Goal: Obtain resource: Download file/media

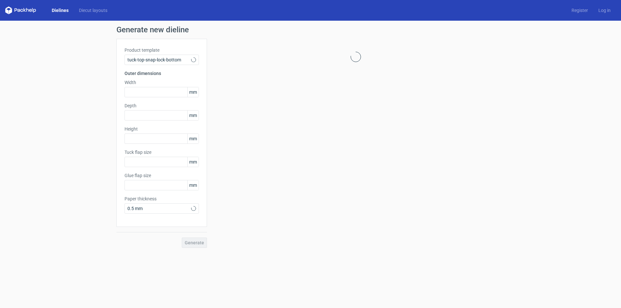
type input "15"
type input "10"
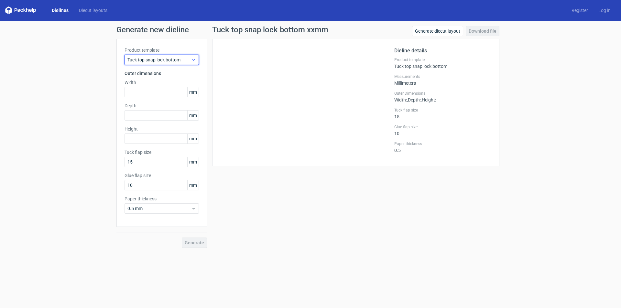
click at [170, 60] on span "Tuck top snap lock bottom" at bounding box center [159, 60] width 64 height 6
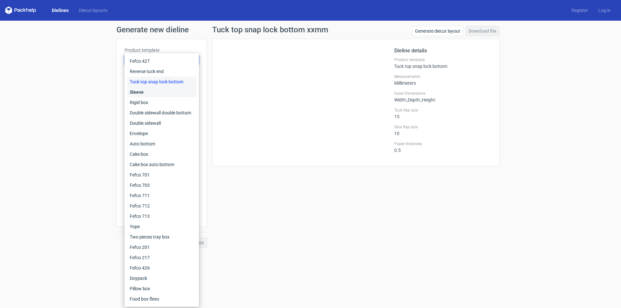
click at [145, 94] on div "Sleeve" at bounding box center [161, 92] width 69 height 10
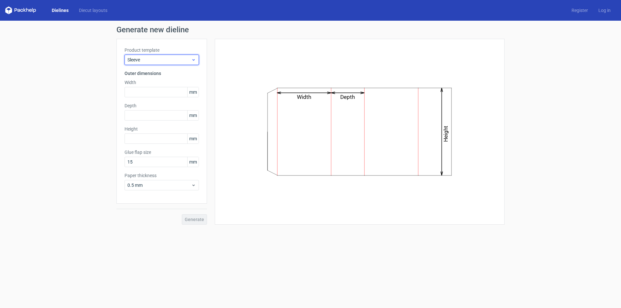
click at [172, 60] on span "Sleeve" at bounding box center [159, 60] width 64 height 6
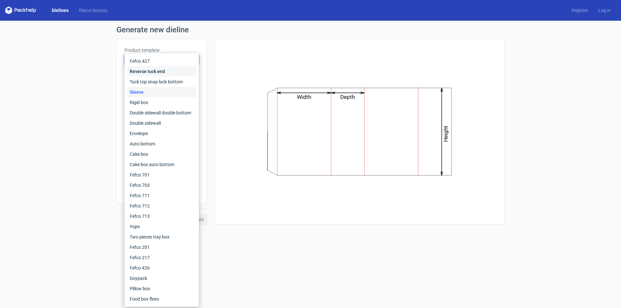
click at [151, 71] on div "Reverse tuck end" at bounding box center [161, 71] width 69 height 10
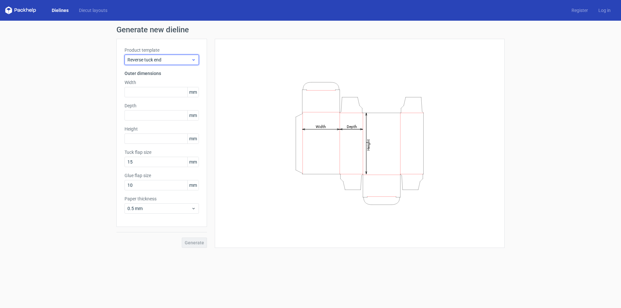
click at [182, 57] on span "Reverse tuck end" at bounding box center [159, 60] width 64 height 6
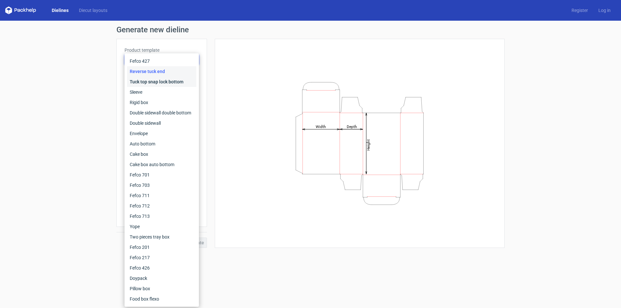
click at [149, 80] on div "Tuck top snap lock bottom" at bounding box center [161, 82] width 69 height 10
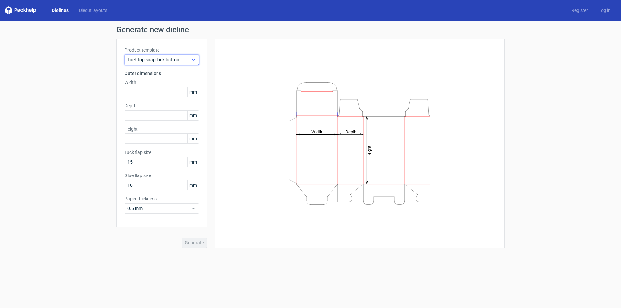
click at [173, 59] on span "Tuck top snap lock bottom" at bounding box center [159, 60] width 64 height 6
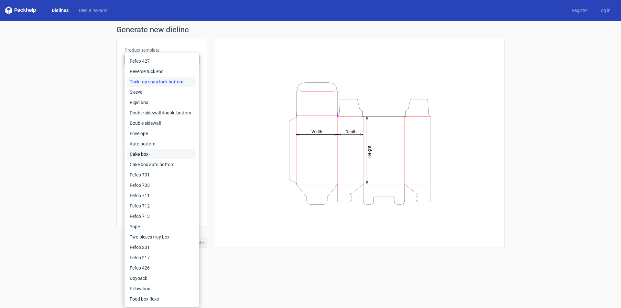
click at [148, 154] on div "Cake box" at bounding box center [161, 154] width 69 height 10
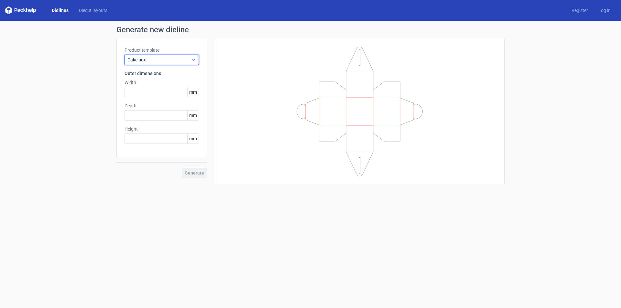
click at [166, 60] on span "Cake box" at bounding box center [159, 60] width 64 height 6
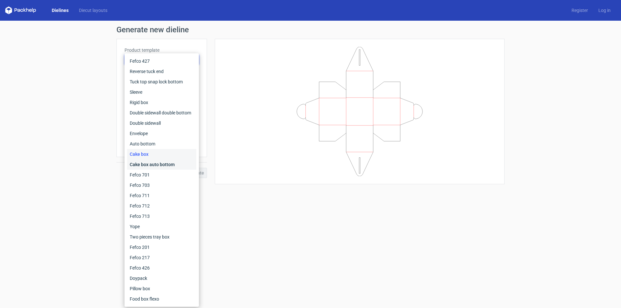
click at [165, 163] on div "Cake box auto bottom" at bounding box center [161, 164] width 69 height 10
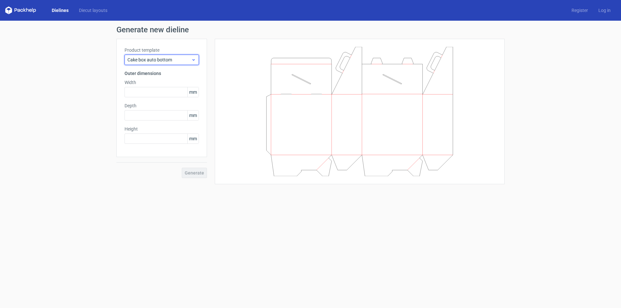
click at [163, 60] on span "Cake box auto bottom" at bounding box center [159, 60] width 64 height 6
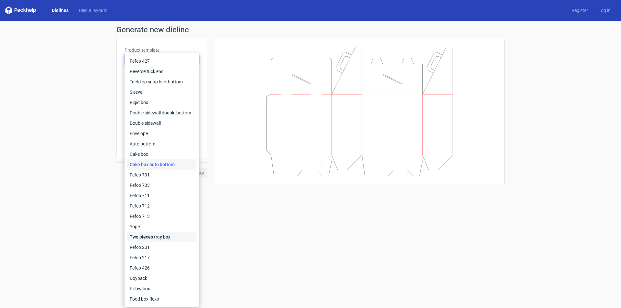
click at [155, 237] on div "Two pieces tray box" at bounding box center [161, 237] width 69 height 10
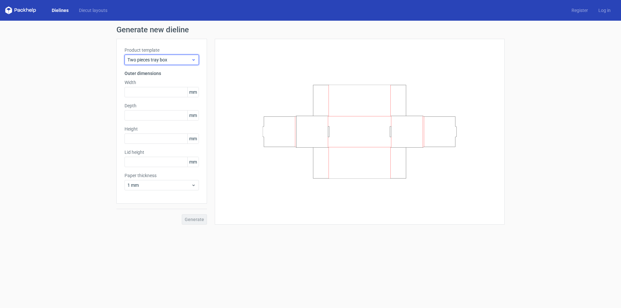
click at [163, 60] on span "Two pieces tray box" at bounding box center [159, 60] width 64 height 6
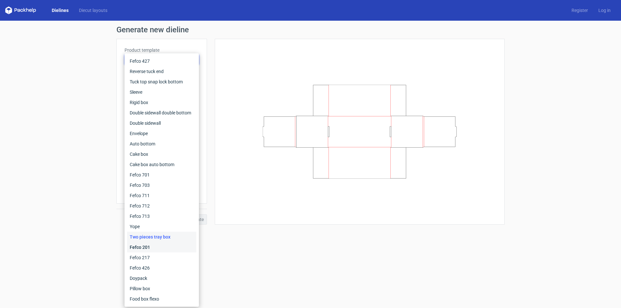
click at [154, 250] on div "Fefco 201" at bounding box center [161, 247] width 69 height 10
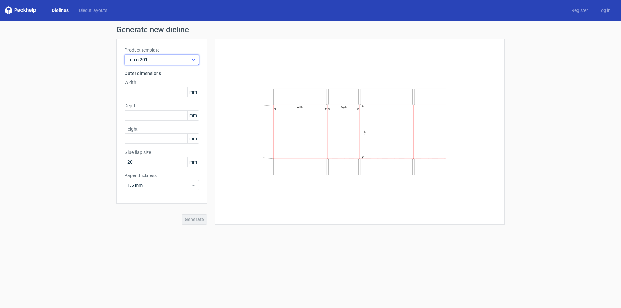
click at [179, 55] on div "Fefco 201" at bounding box center [162, 60] width 74 height 10
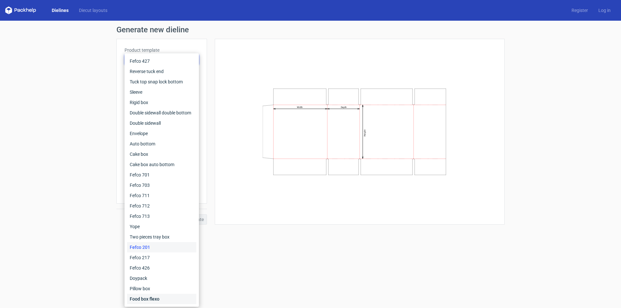
click at [153, 299] on div "Food box flexo" at bounding box center [161, 299] width 69 height 10
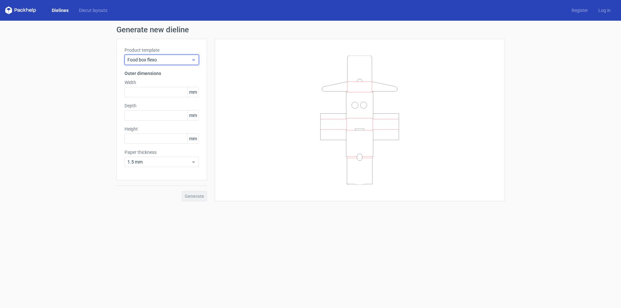
click at [175, 59] on span "Food box flexo" at bounding box center [159, 60] width 64 height 6
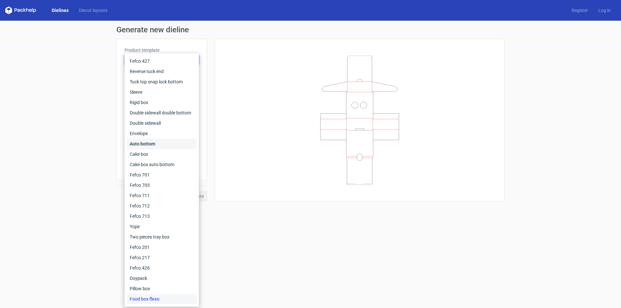
click at [143, 143] on div "Auto bottom" at bounding box center [161, 144] width 69 height 10
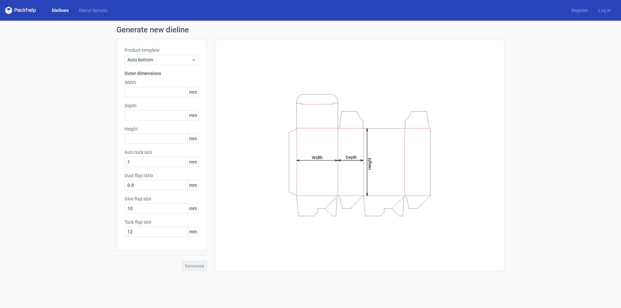
click at [196, 93] on span "mm" at bounding box center [192, 92] width 11 height 10
click at [149, 93] on input "text" at bounding box center [162, 92] width 74 height 10
type input "225"
click at [152, 116] on input "text" at bounding box center [162, 115] width 74 height 10
type input "190"
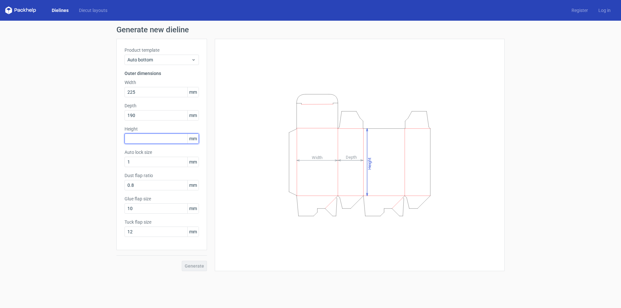
click at [155, 139] on input "text" at bounding box center [162, 139] width 74 height 10
type input "175"
click at [195, 265] on span "Generate" at bounding box center [194, 266] width 19 height 5
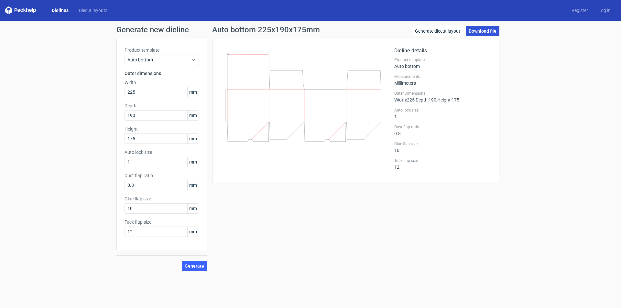
click at [492, 30] on link "Download file" at bounding box center [483, 31] width 34 height 10
click at [453, 31] on link "Generate diecut layout" at bounding box center [437, 31] width 51 height 10
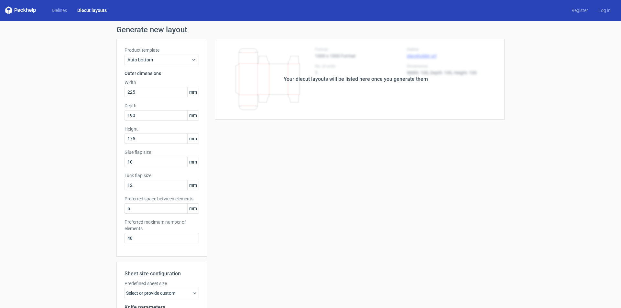
click at [390, 129] on div "Your diecut layouts will be listed here once you generate them Height Depth Wid…" at bounding box center [356, 214] width 298 height 351
click at [414, 83] on div "Your diecut layouts will be listed here once you generate them" at bounding box center [356, 79] width 298 height 81
click at [404, 76] on div "Your diecut layouts will be listed here once you generate them" at bounding box center [356, 79] width 144 height 8
click at [594, 37] on div "Generate new layout Product template Auto bottom Outer dimensions Width 225 mm …" at bounding box center [310, 208] width 621 height 374
click at [303, 168] on div "Your diecut layouts will be listed here once you generate them Height Depth Wid…" at bounding box center [356, 214] width 298 height 351
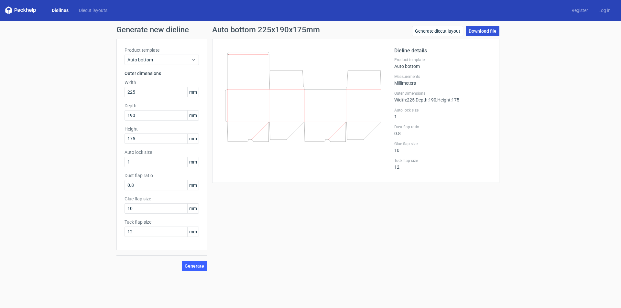
click at [489, 32] on link "Download file" at bounding box center [483, 31] width 34 height 10
